Goal: Information Seeking & Learning: Learn about a topic

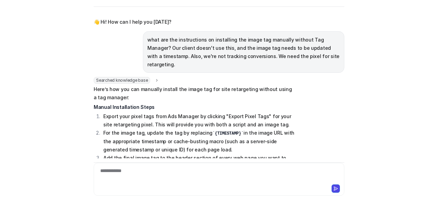
scroll to position [450, 0]
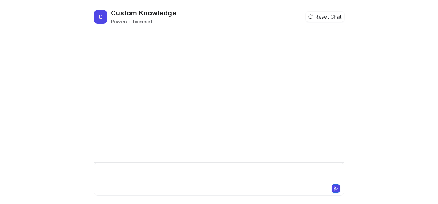
click at [143, 178] on div at bounding box center [218, 176] width 247 height 16
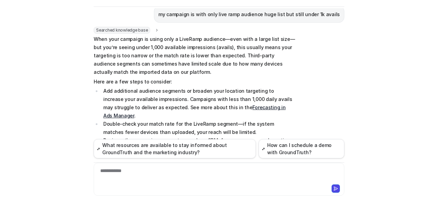
scroll to position [244, 0]
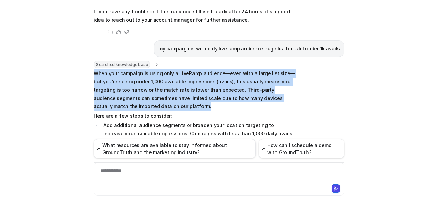
drag, startPoint x: 92, startPoint y: 64, endPoint x: 134, endPoint y: 96, distance: 53.5
click at [134, 96] on p "When your campaign is using only a LiveRamp audience—even with a large list siz…" at bounding box center [194, 89] width 201 height 41
copy p "When your campaign is using only a LiveRamp audience—even with a large list siz…"
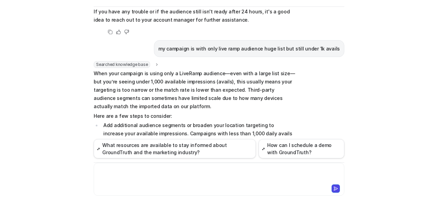
click at [170, 173] on div at bounding box center [218, 176] width 247 height 16
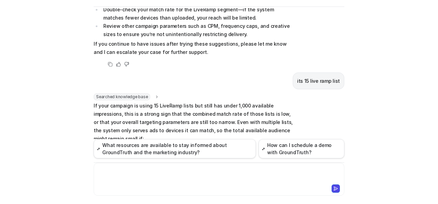
scroll to position [427, 0]
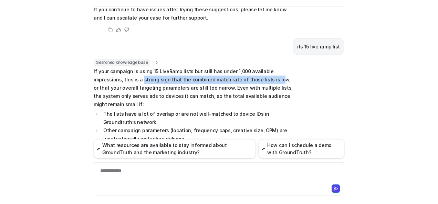
drag, startPoint x: 109, startPoint y: 63, endPoint x: 239, endPoint y: 65, distance: 130.0
click at [239, 67] on p "If your campaign is using 15 LiveRamp lists but still has under 1,000 available…" at bounding box center [194, 87] width 201 height 41
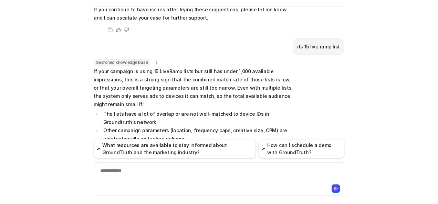
click at [99, 67] on p "If your campaign is using 15 LiveRamp lists but still has under 1,000 available…" at bounding box center [194, 87] width 201 height 41
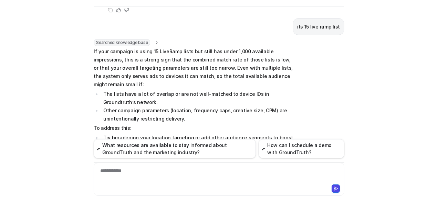
scroll to position [462, 0]
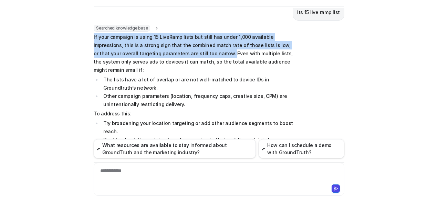
drag, startPoint x: 89, startPoint y: 19, endPoint x: 182, endPoint y: 38, distance: 94.5
click at [182, 38] on div "C Custom Knowledge Powered by eesel Reset Chat 👋 Hi! How can I help you [DATE]?…" at bounding box center [218, 81] width 261 height 196
copy p "If your campaign is using 15 LiveRamp lists but still has under 1,000 available…"
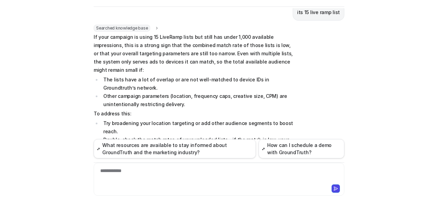
click at [136, 171] on div "**********" at bounding box center [218, 176] width 247 height 16
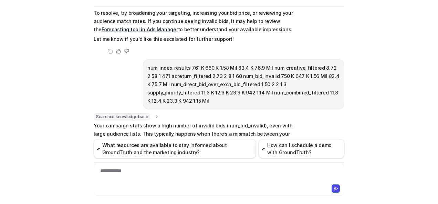
scroll to position [898, 0]
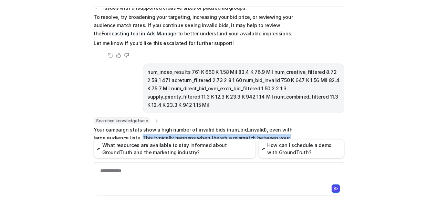
drag, startPoint x: 125, startPoint y: 77, endPoint x: 261, endPoint y: 85, distance: 136.8
click at [261, 126] on p "Your campaign stats show a high number of invalid bids (num_bid_invalid), even …" at bounding box center [194, 142] width 201 height 33
copy p "This typically happens when there’s a mismatch between your audience data (like…"
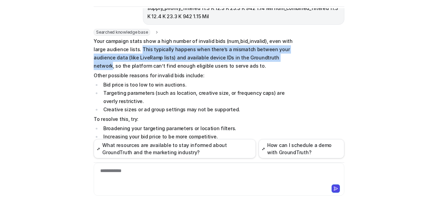
scroll to position [1001, 0]
